Goal: Answer question/provide support

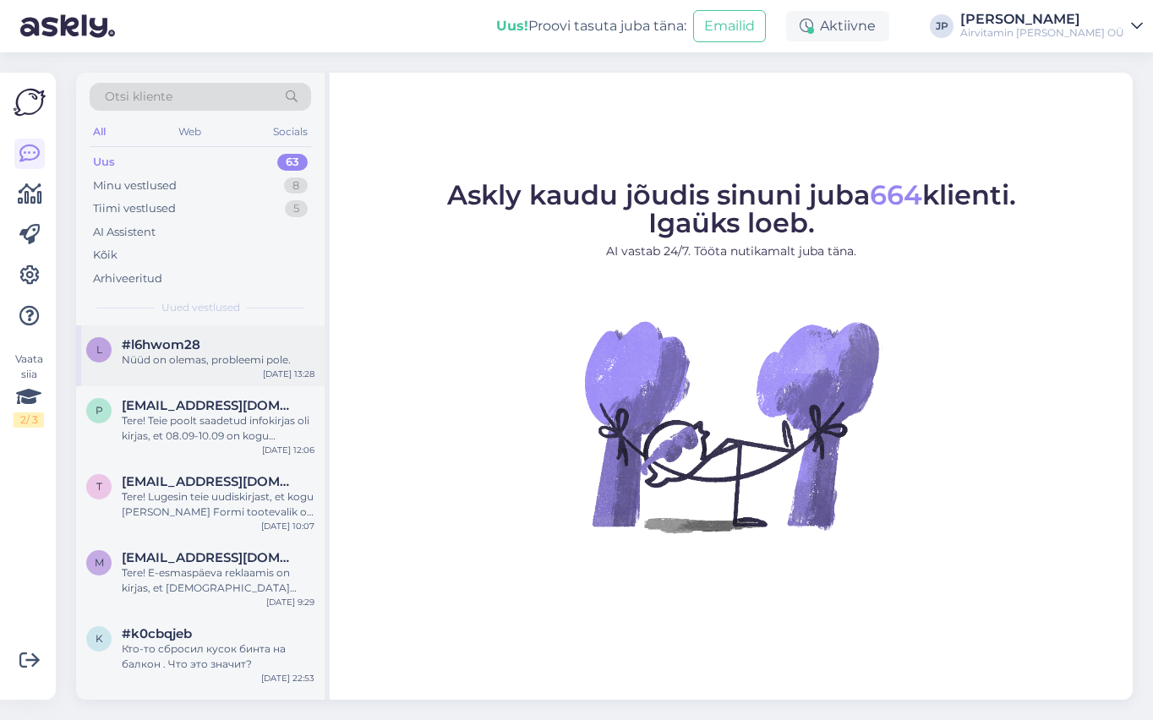
click at [161, 354] on div "Nüüd on olemas, probleemi pole." at bounding box center [218, 359] width 193 height 15
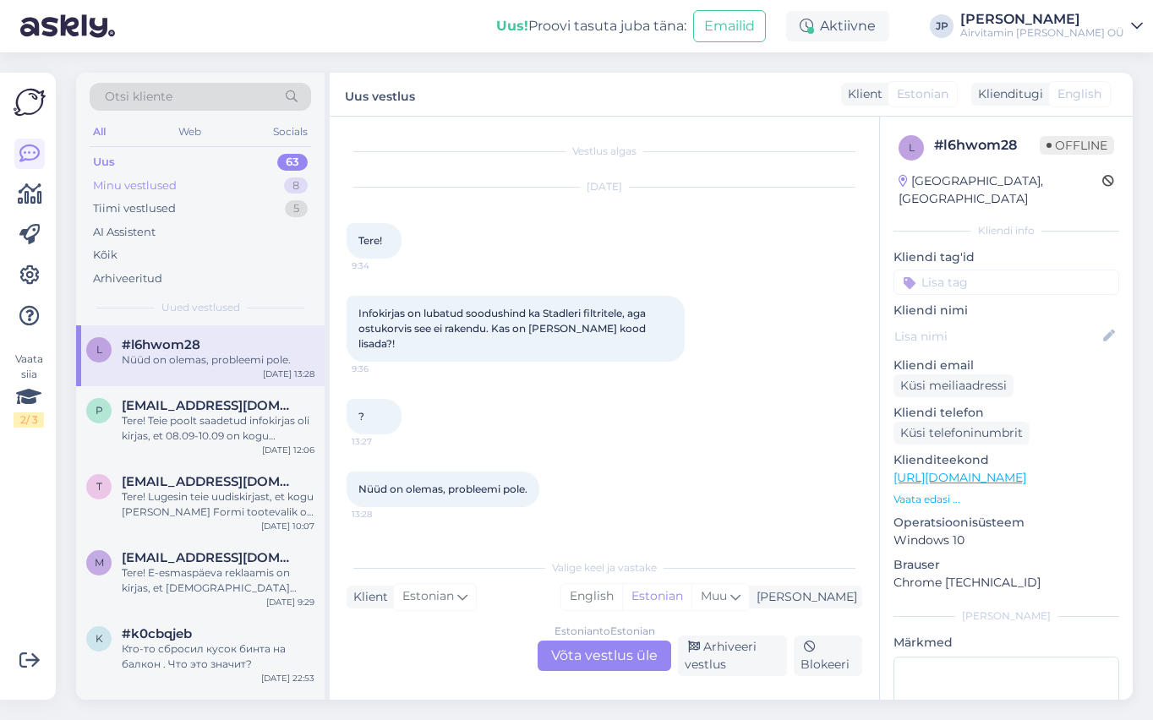
click at [132, 184] on div "Minu vestlused" at bounding box center [135, 185] width 84 height 17
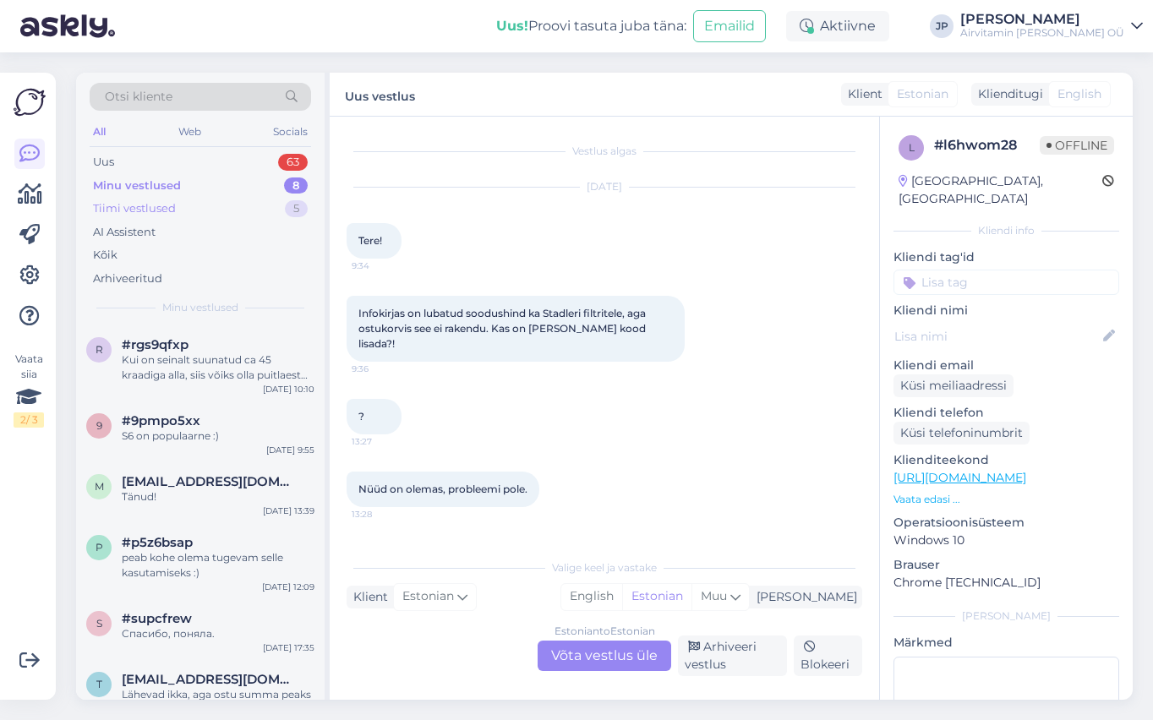
click at [123, 212] on div "Tiimi vestlused" at bounding box center [134, 208] width 83 height 17
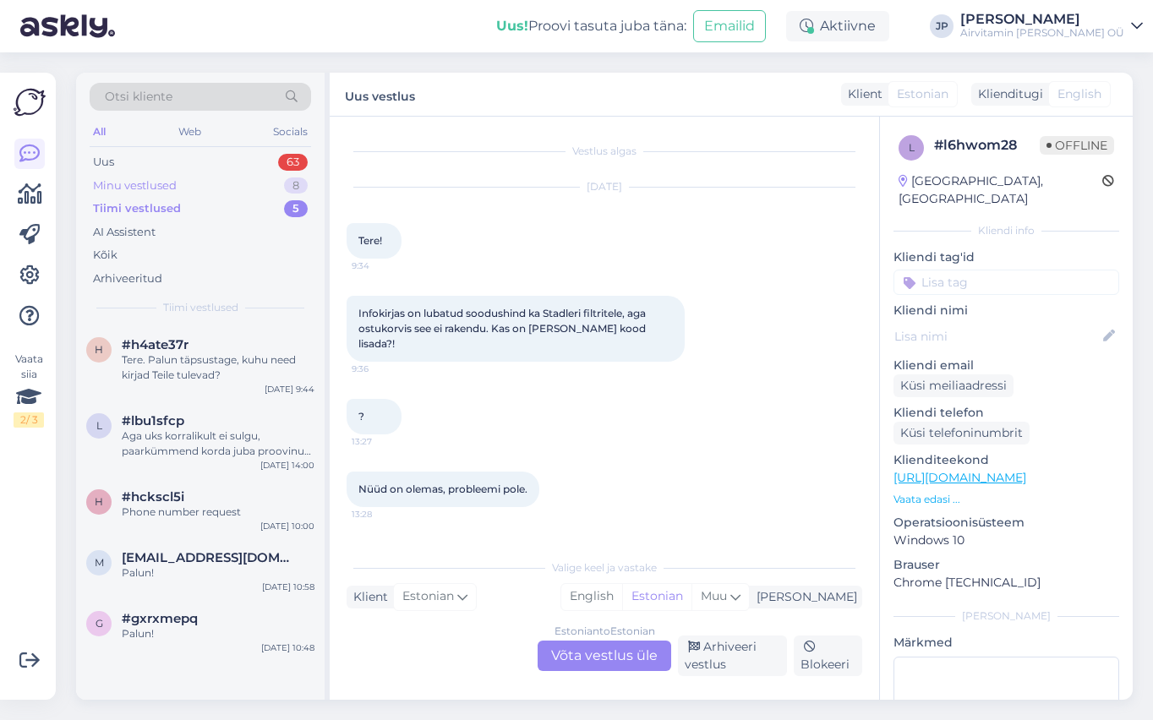
click at [132, 188] on div "Minu vestlused" at bounding box center [135, 185] width 84 height 17
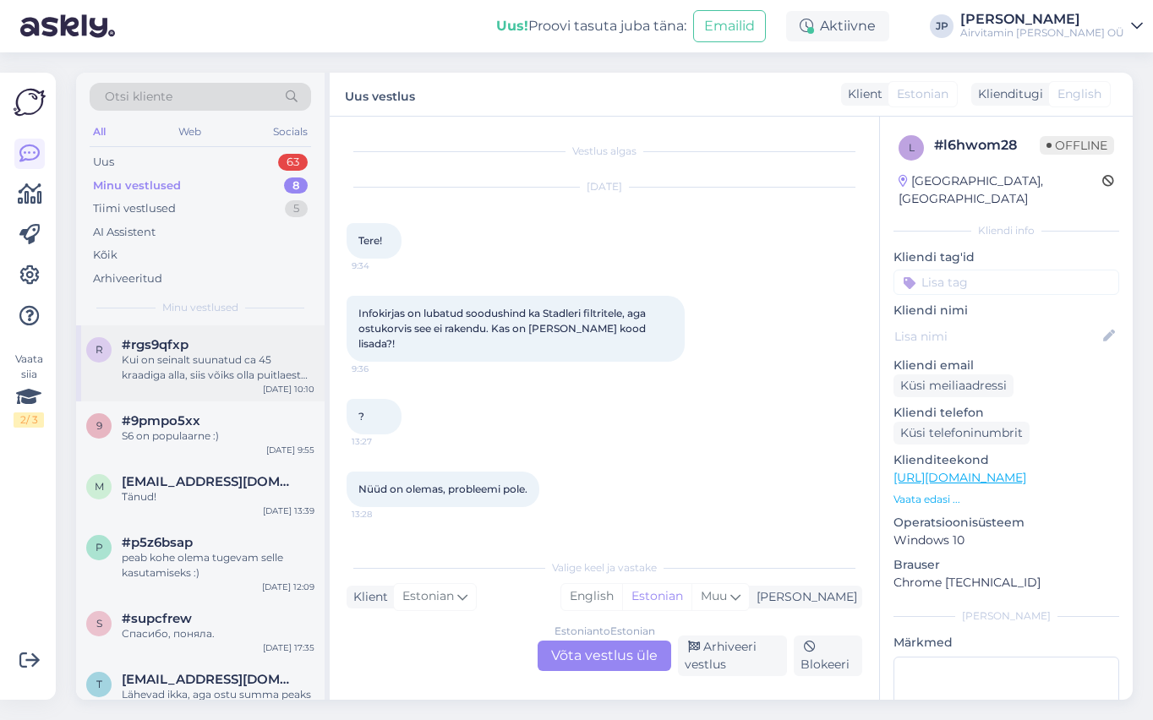
click at [186, 362] on div "Kui on seinalt suunatud ca 45 kraadiga alla, siis võiks olla puitlaest ca 40-50…" at bounding box center [218, 367] width 193 height 30
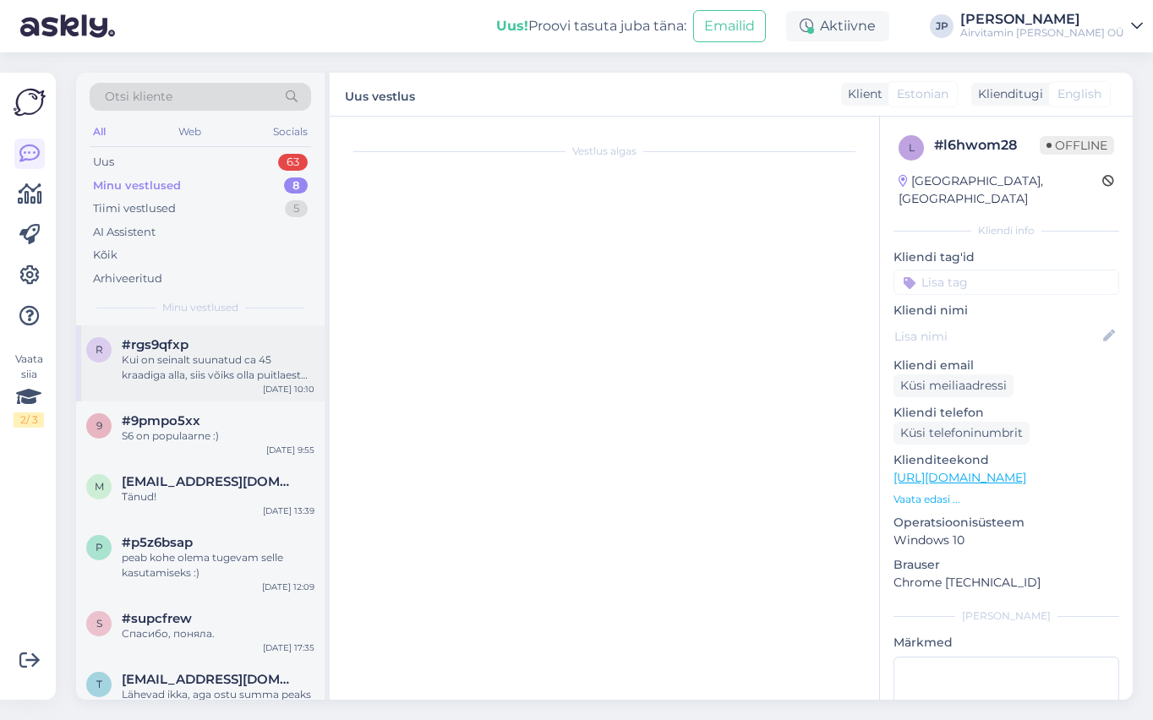
scroll to position [62, 0]
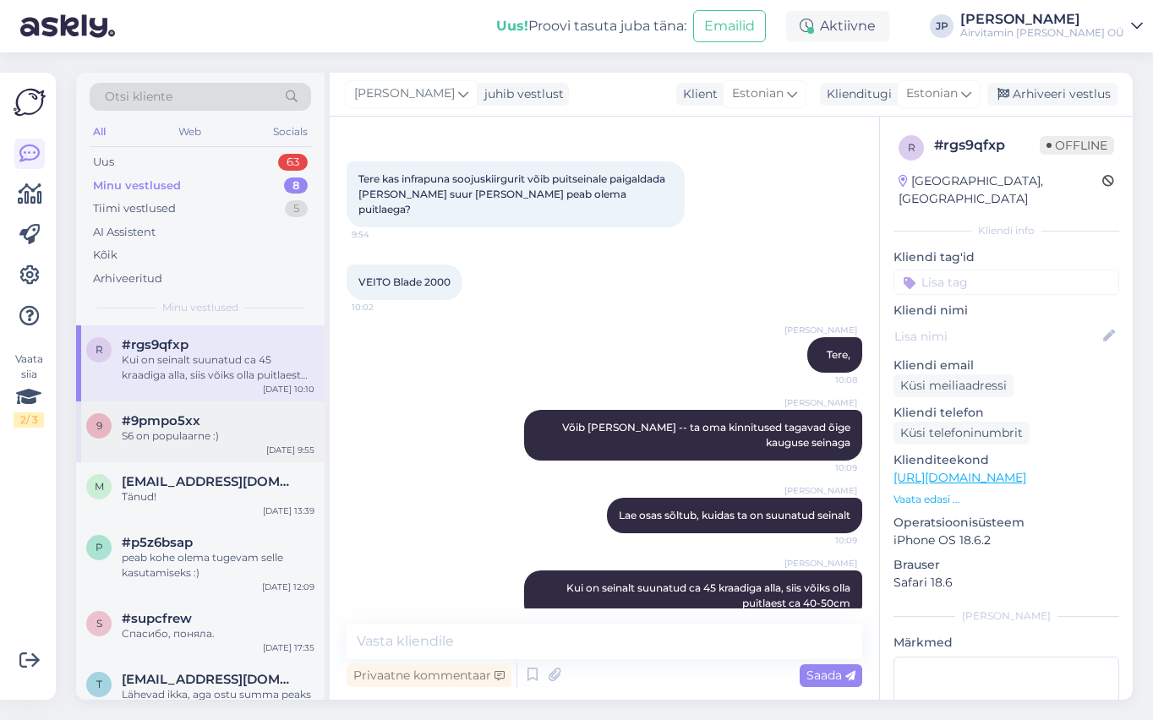
click at [182, 428] on div "S6 on populaarne :)" at bounding box center [218, 435] width 193 height 15
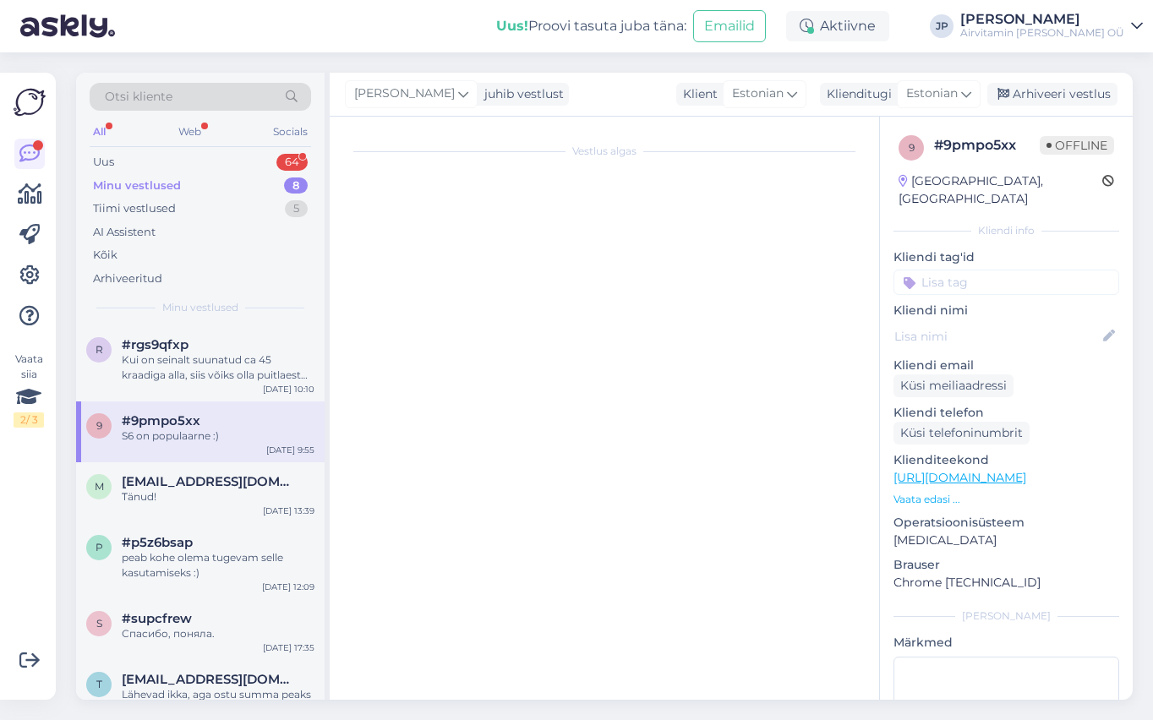
scroll to position [0, 0]
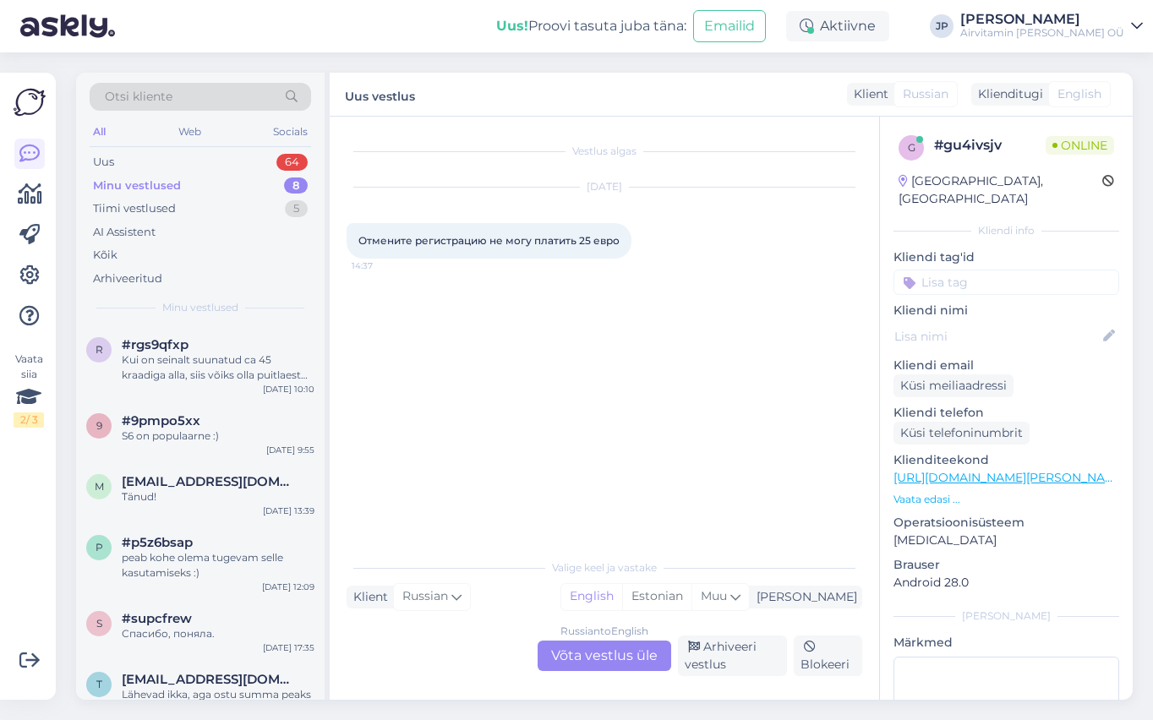
click at [593, 660] on div "Russian to English Võta vestlus üle" at bounding box center [605, 656] width 134 height 30
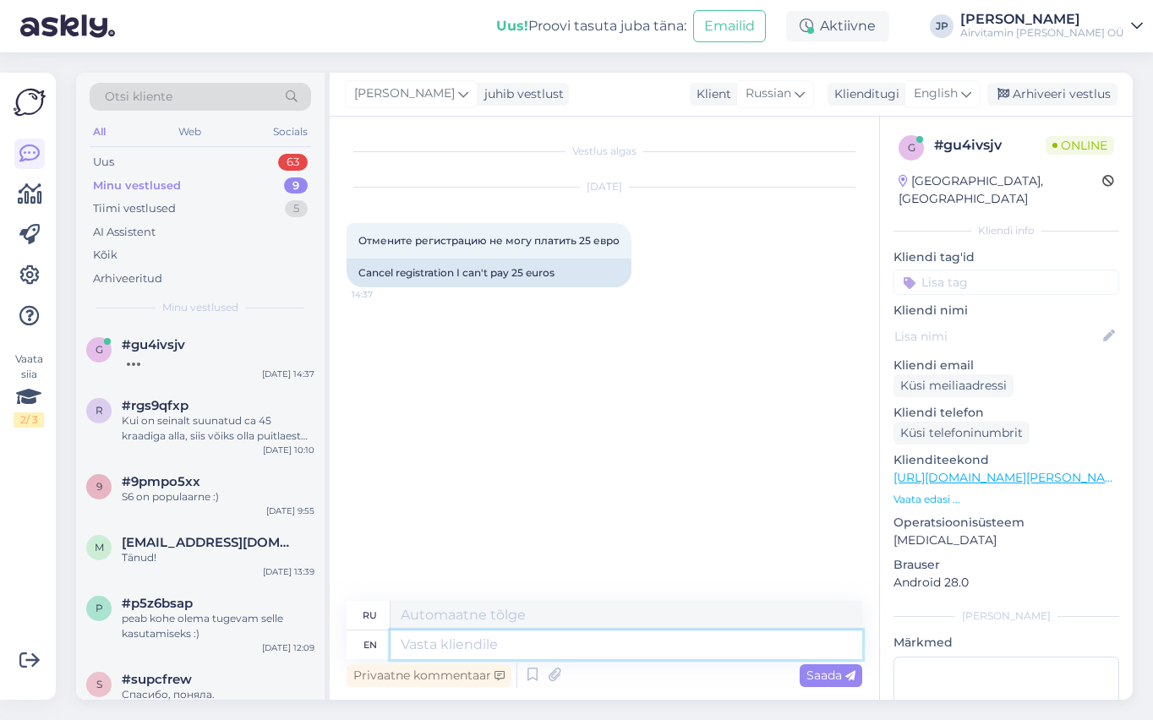
click at [404, 651] on textarea at bounding box center [626, 644] width 472 height 29
type textarea "?"
click at [810, 673] on span "Saada" at bounding box center [830, 675] width 49 height 15
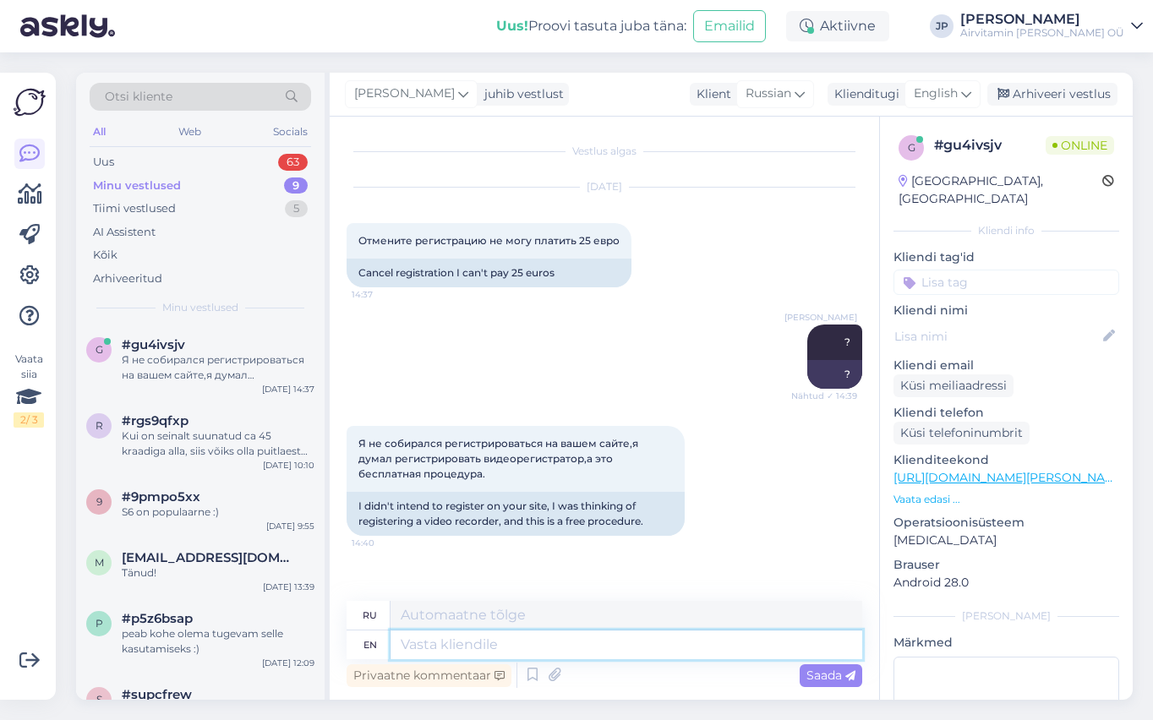
click at [450, 647] on textarea at bounding box center [626, 644] width 472 height 29
type textarea "n"
type textarea "wrong"
type textarea "неправильный"
type textarea "wrong address"
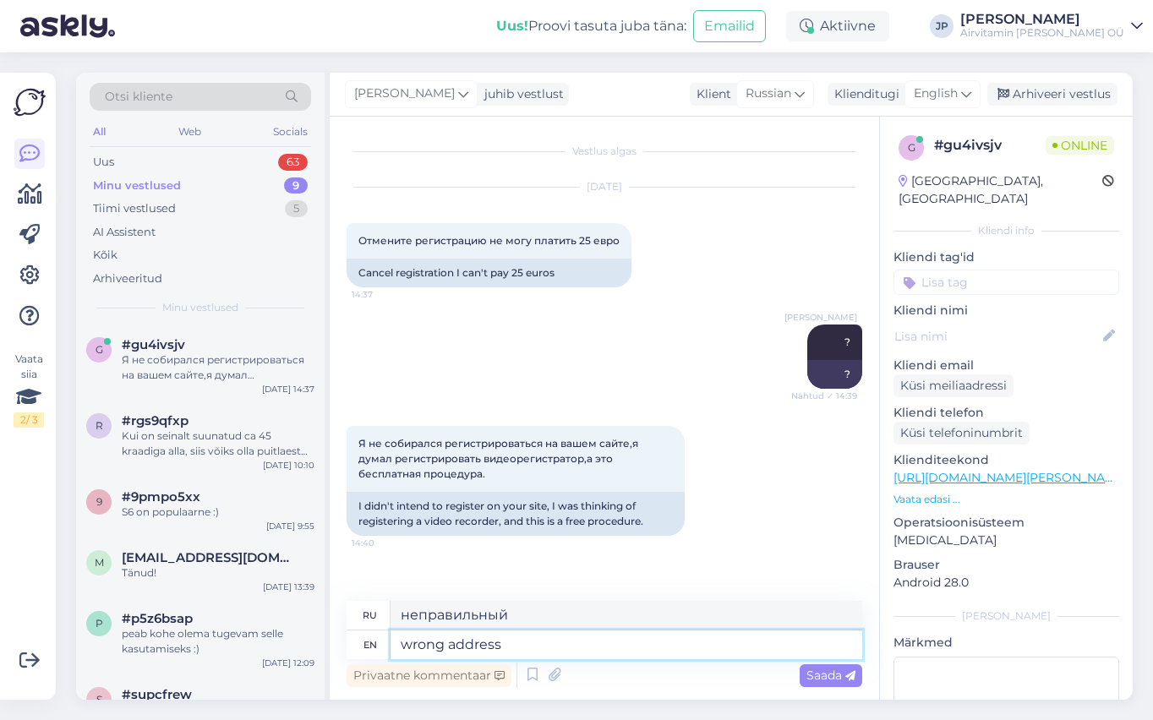
type textarea "неправильный адрес"
type textarea "wrong address probl"
type textarea "проблема с неправильным адресом"
type textarea "wrong address probably"
type textarea "неправильный адрес, вероятно"
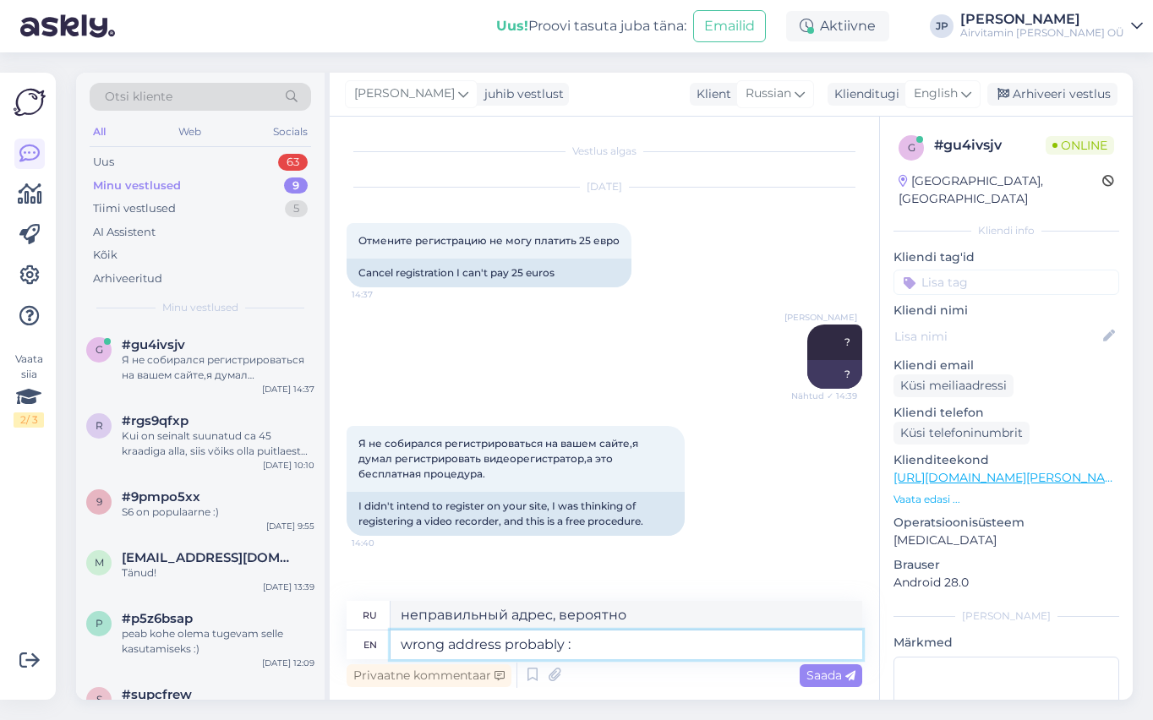
type textarea "wrong address probably :)"
type textarea "вероятно, не тот адрес :)"
type textarea "wrong address probably :)"
click at [831, 675] on span "Saada" at bounding box center [830, 675] width 49 height 15
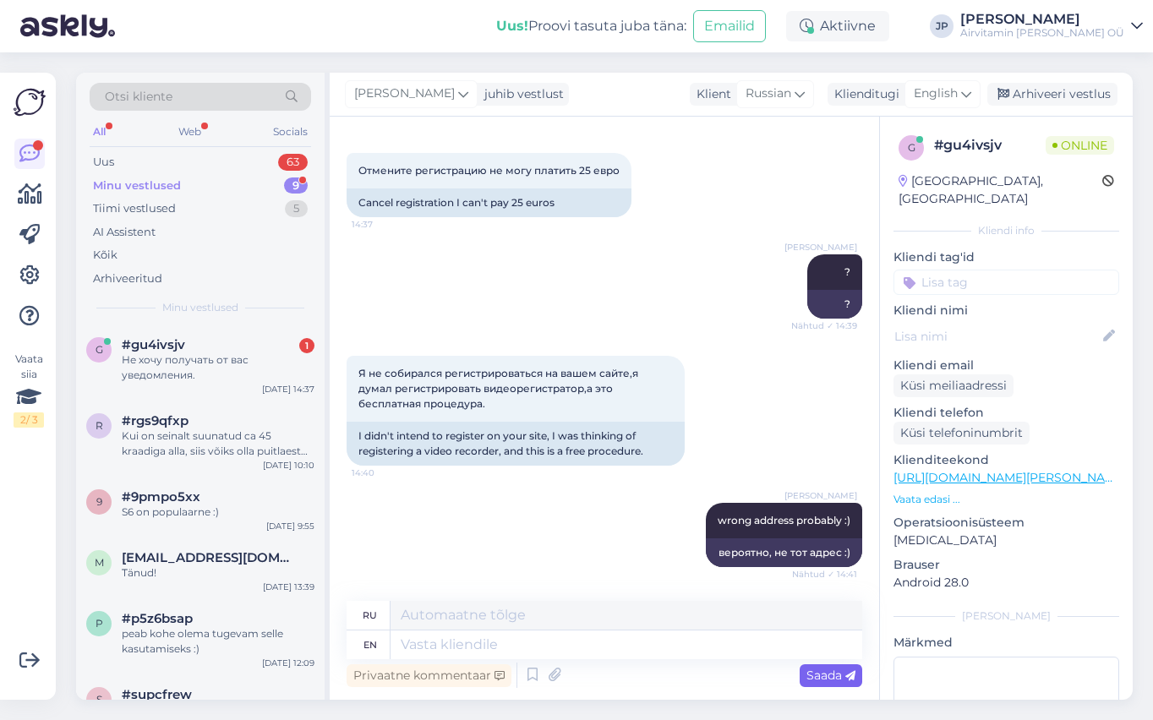
scroll to position [172, 0]
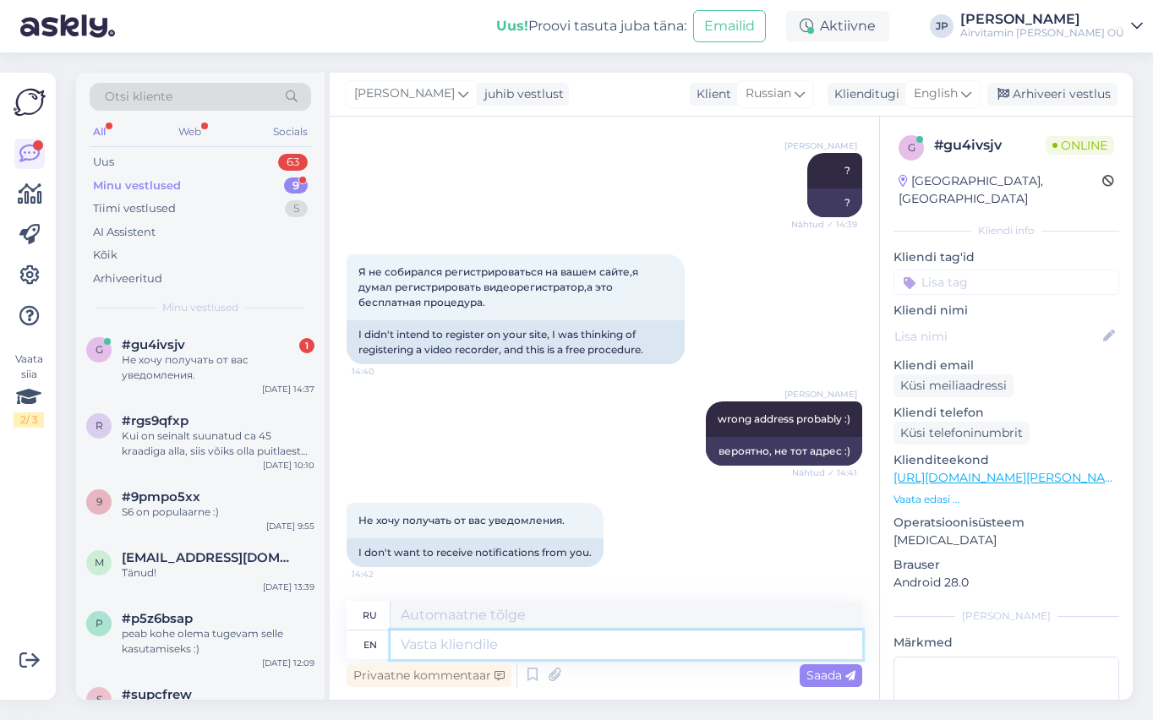
click at [415, 647] on textarea at bounding box center [626, 644] width 472 height 29
type textarea "then"
type textarea "затем"
type textarea "then y"
type textarea "тогда у"
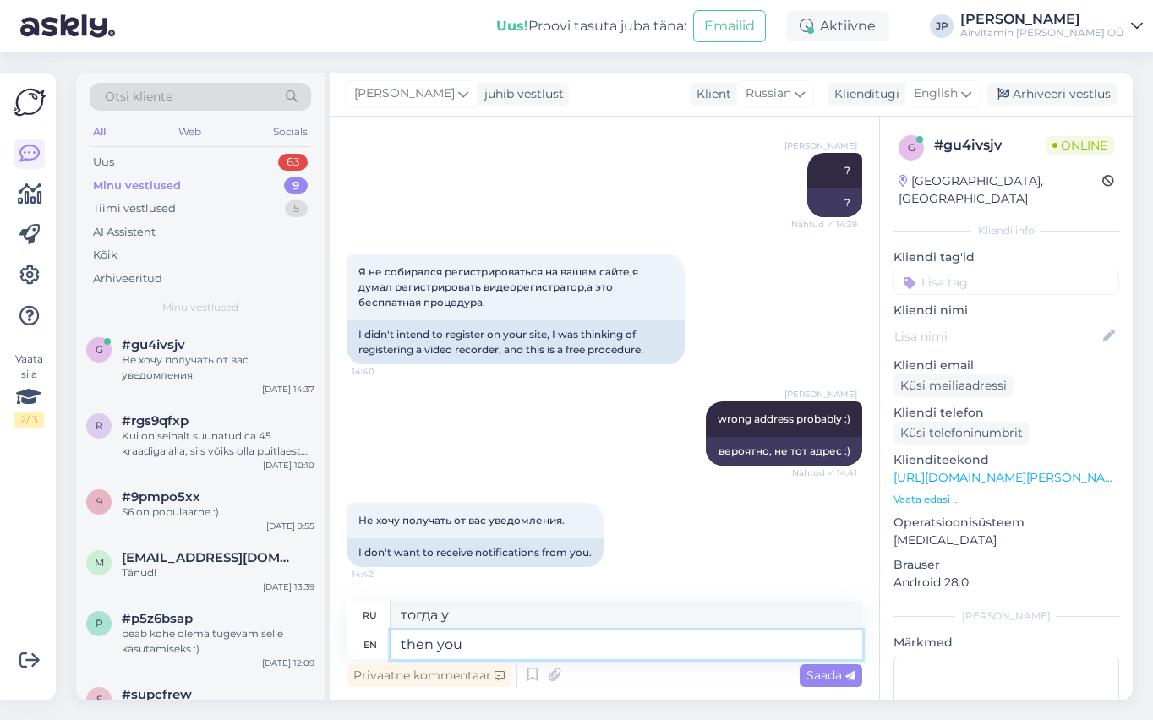
type textarea "then you"
type textarea "затем вы"
type textarea "then you can"
type textarea "тогда ты можешь"
type textarea "then you can cancel"
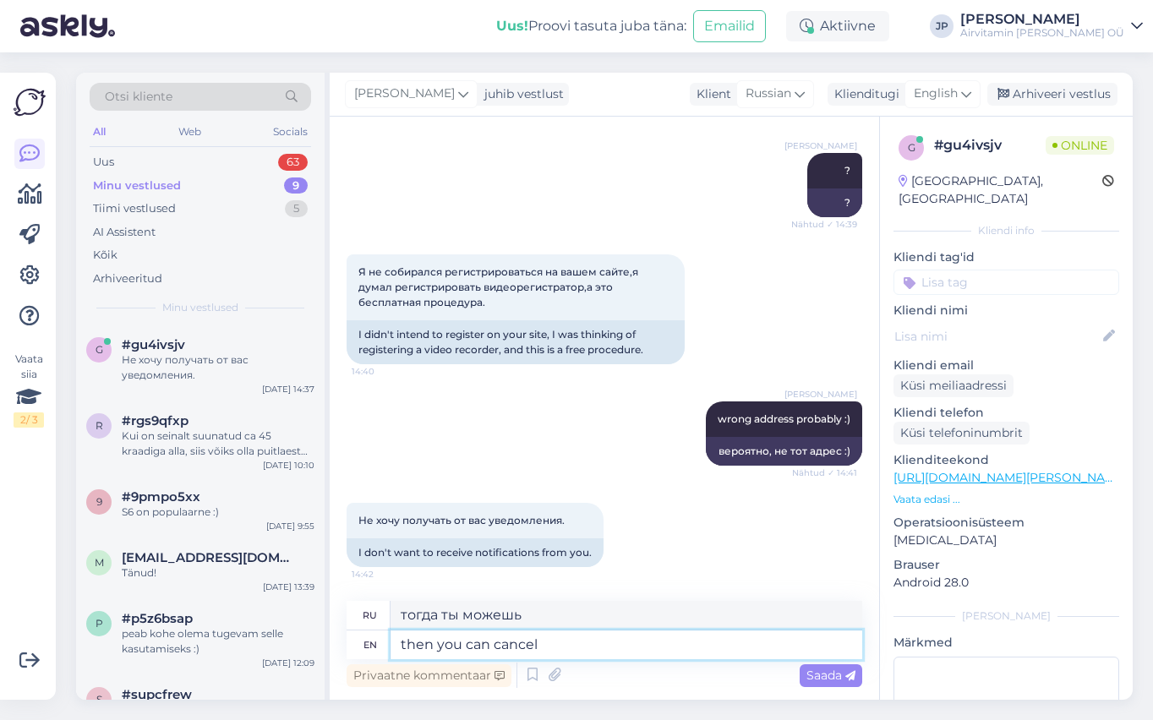
type textarea "тогда вы можете отменить"
type textarea "then you can cancel it"
type textarea "то вы можете отменить его"
type textarea "then you can cancel it in th"
type textarea "то вы можете отменить его в"
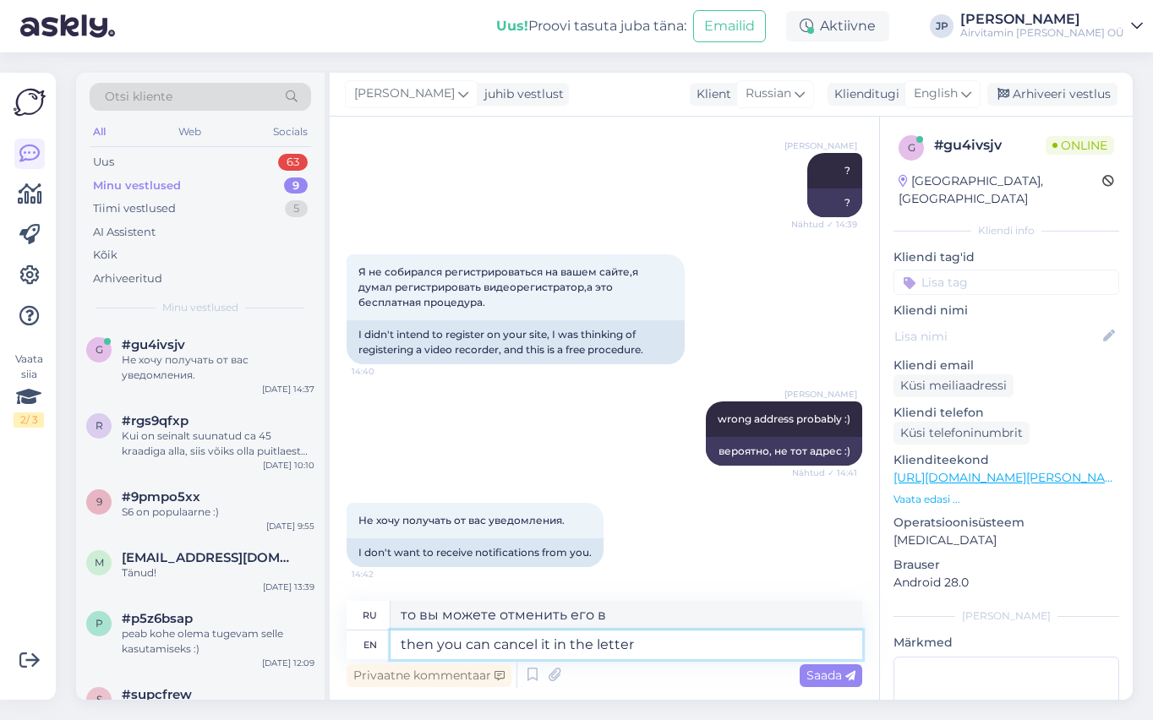
type textarea "then you can cancel it in the letter"
type textarea "то вы можете отменить его в письме"
click at [538, 647] on textarea "then you can cancel it in the letter" at bounding box center [626, 644] width 472 height 29
type textarea "then you can cancel th it in the letter"
type textarea "то вы можете отменить это в письме"
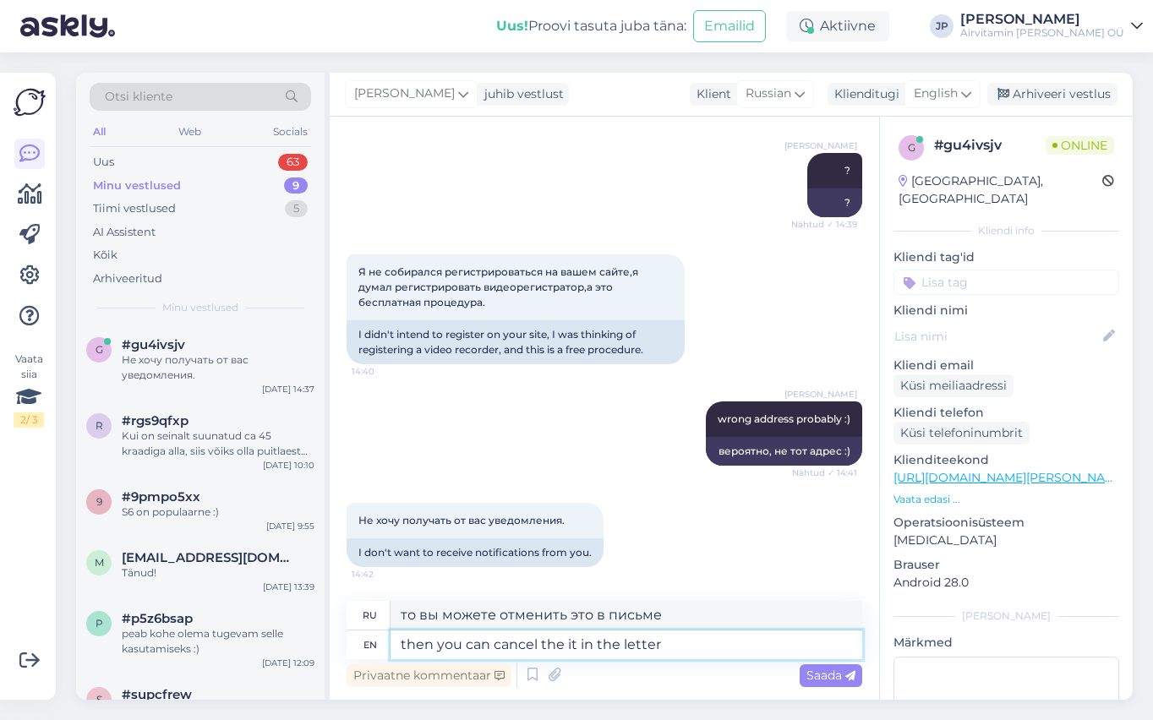
type textarea "then you can cancel the it in the letter"
type textarea "то вы можете отменить его в письме"
type textarea "then you can cancel the s it in the letter"
type textarea "тогда вы можете отменить это в письме"
type textarea "then you can cancel the su it in the letter"
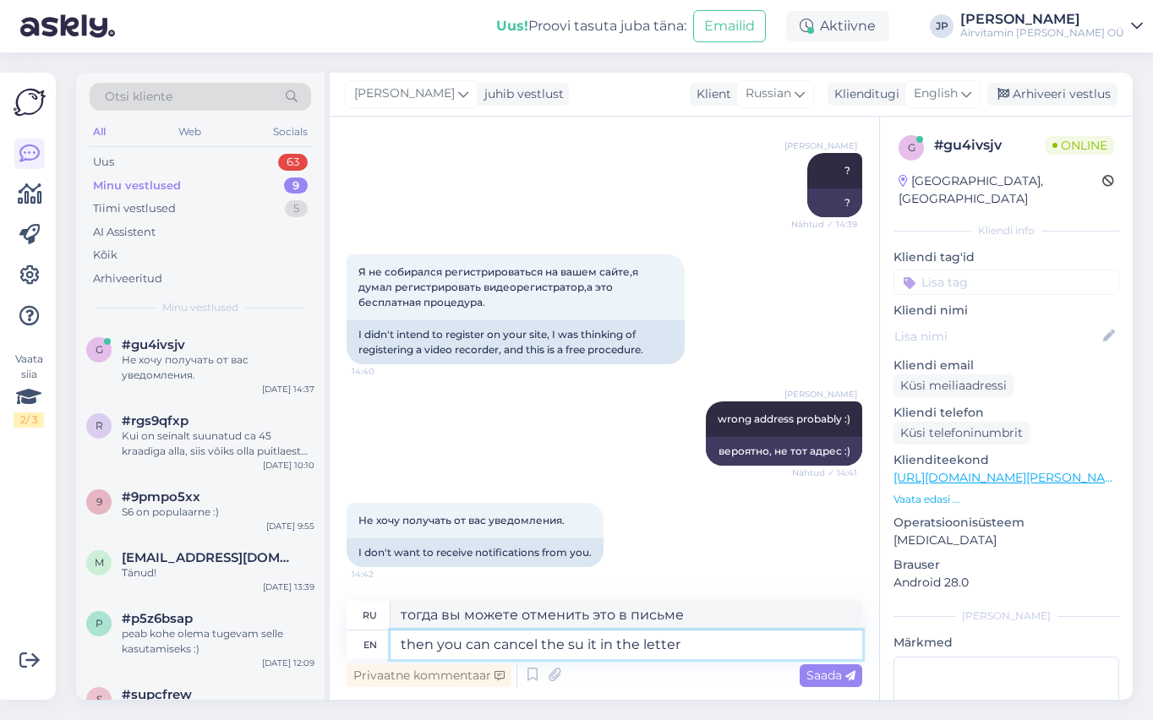
type textarea "то вы можете отменить иск в письме"
type textarea "then you can cancel the subs it in the letter"
type textarea "то вы можете отменить подписку в письме"
type textarea "then you can cancel the subscripti it in the letter"
type textarea "то вы можете отменить подписку в письме"
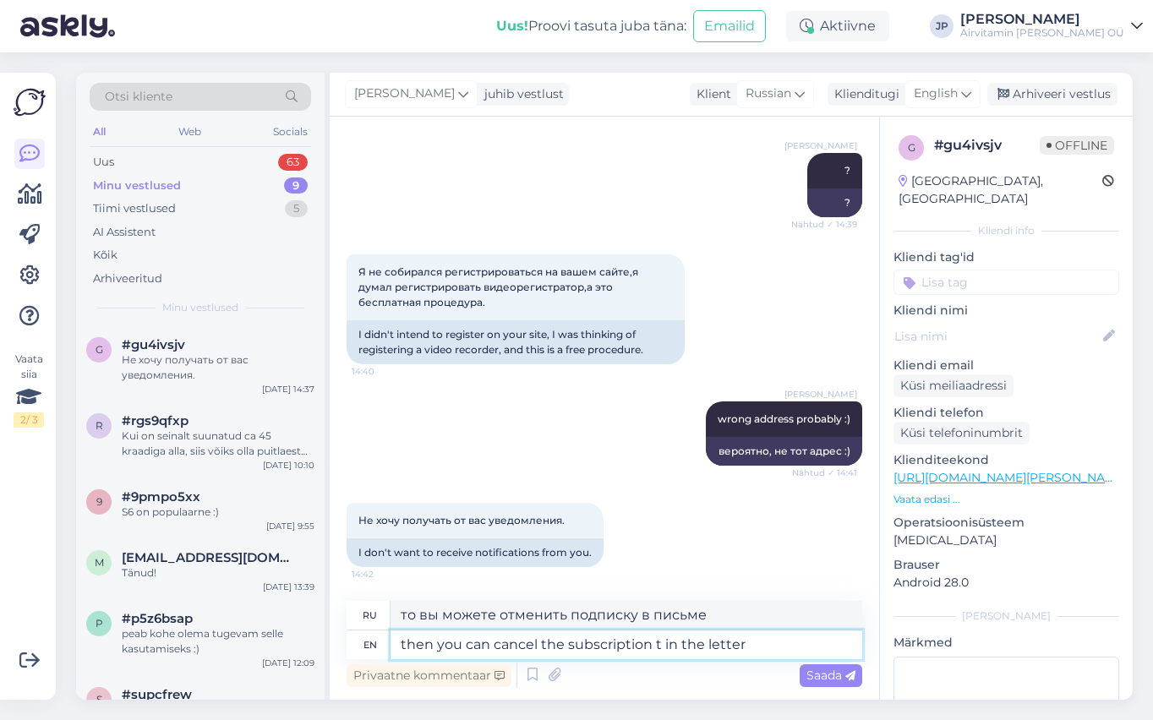
type textarea "then you can cancel the subscription in the letter"
type textarea "то вы можете отменить подписку т в письме"
type textarea "then you can cancel the subscription in the letter"
type textarea "то вы можете отменить подписку в письме"
type textarea "then you can cancel the subscription in the letter received"
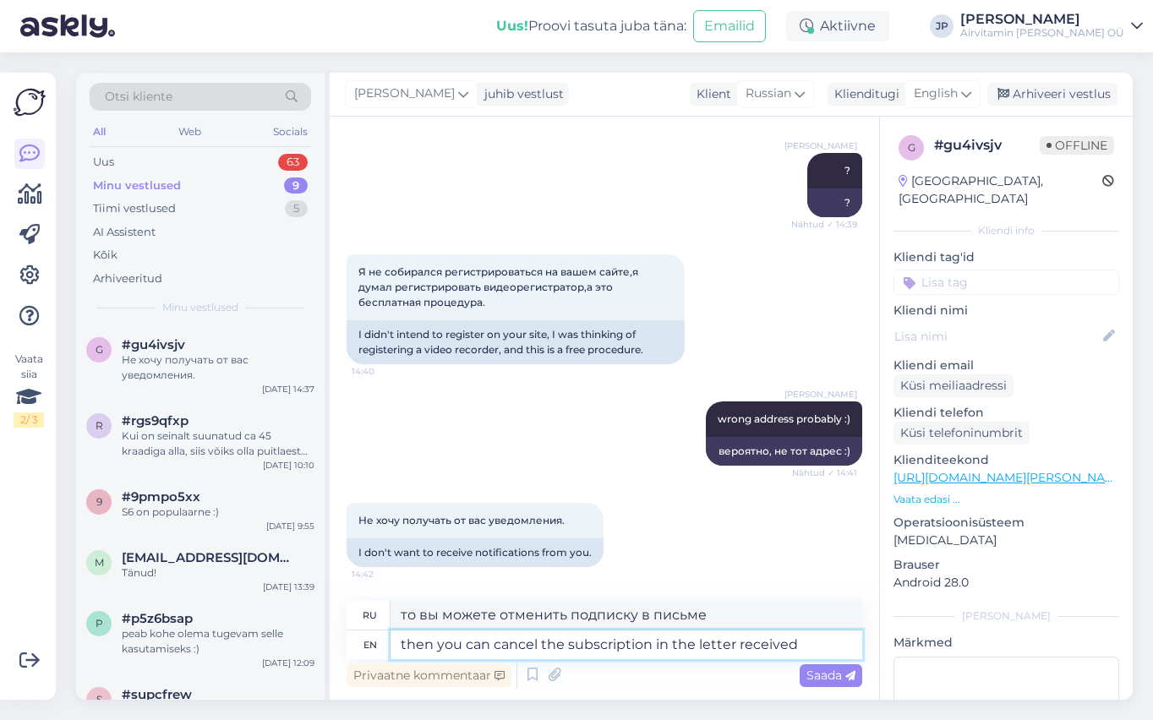
type textarea "то вы можете отменить подписку в полученном письме"
type textarea "then you can cancel the subscription in the letter received"
click at [828, 675] on span "Saada" at bounding box center [830, 675] width 49 height 15
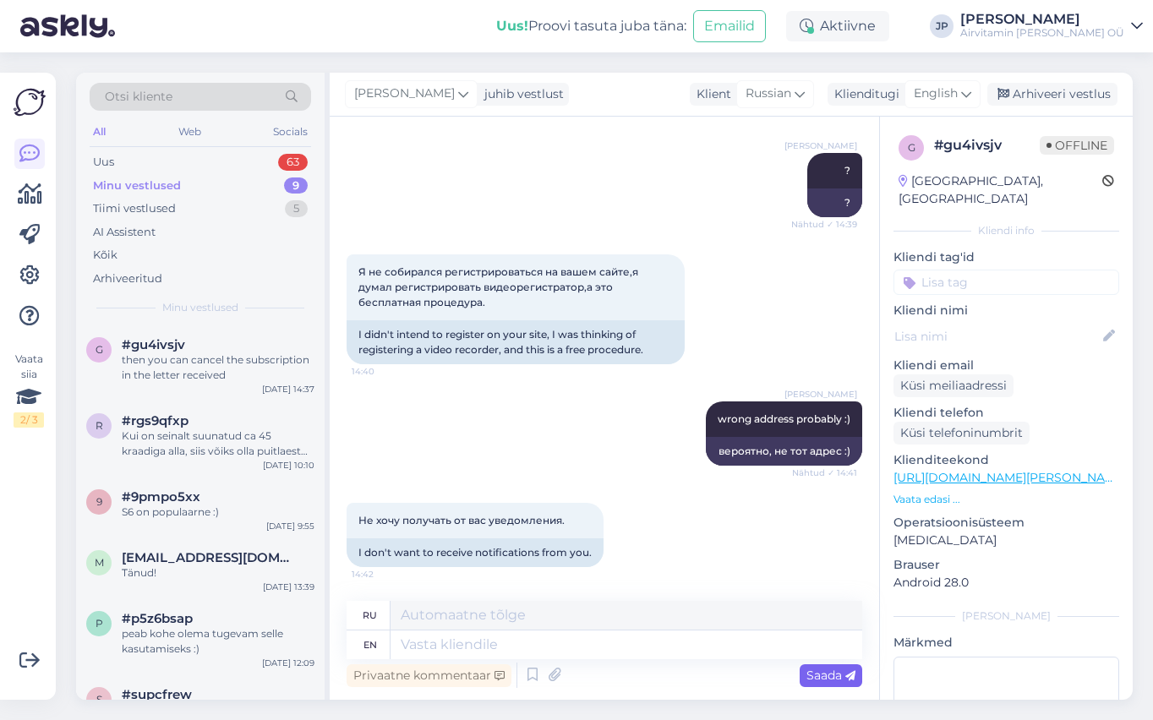
scroll to position [273, 0]
